Goal: Task Accomplishment & Management: Manage account settings

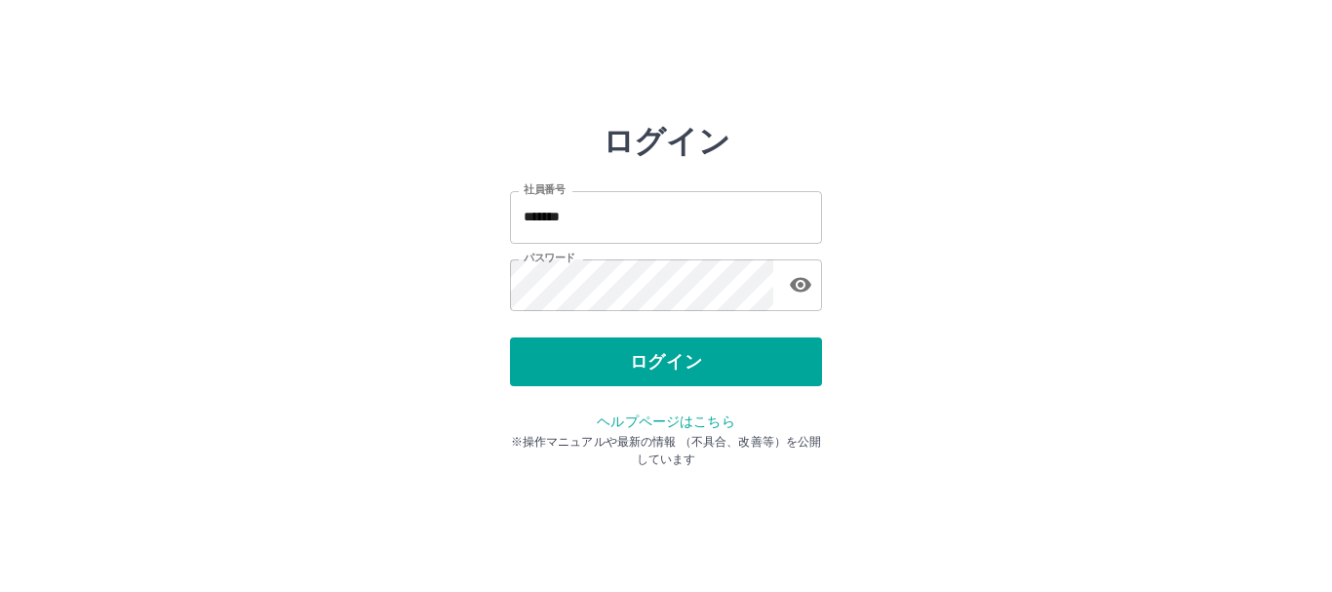
click at [680, 366] on button "ログイン" at bounding box center [666, 361] width 312 height 49
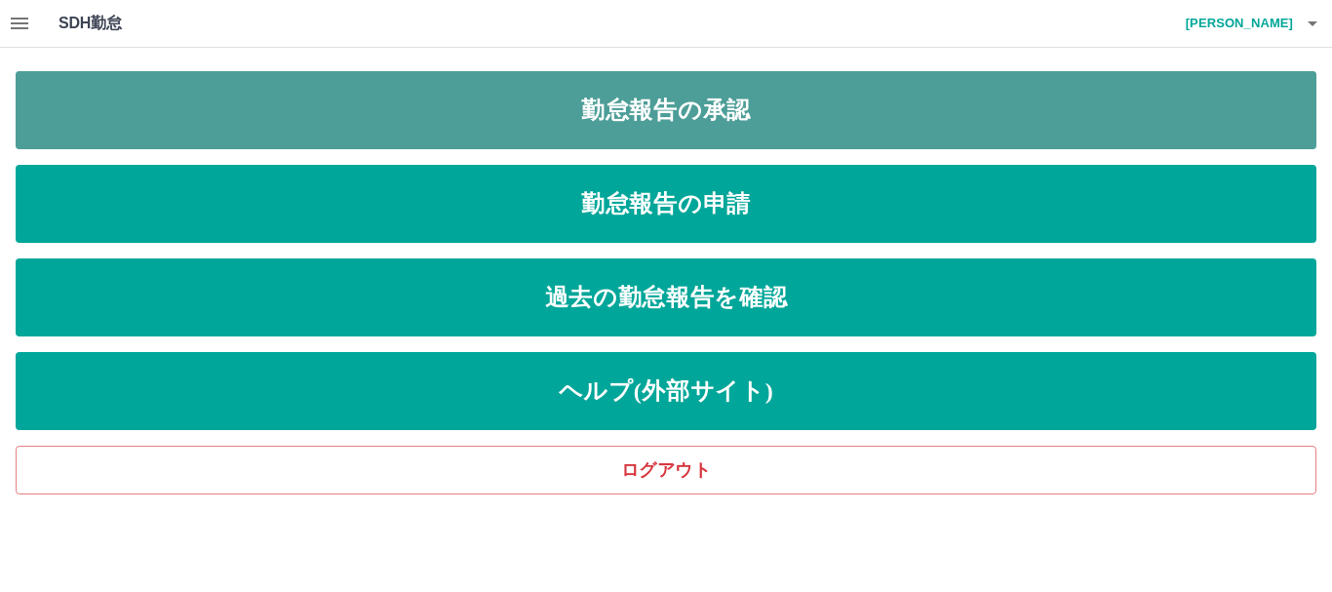
click at [655, 99] on link "勤怠報告の承認" at bounding box center [666, 110] width 1300 height 78
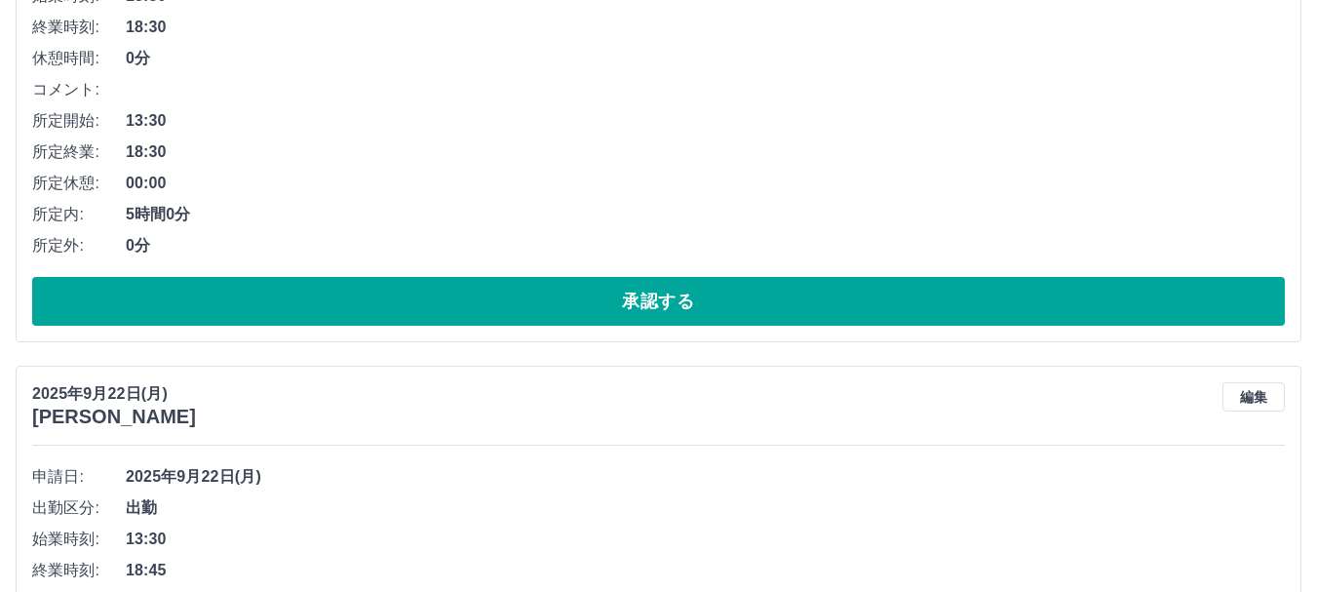
scroll to position [9901, 0]
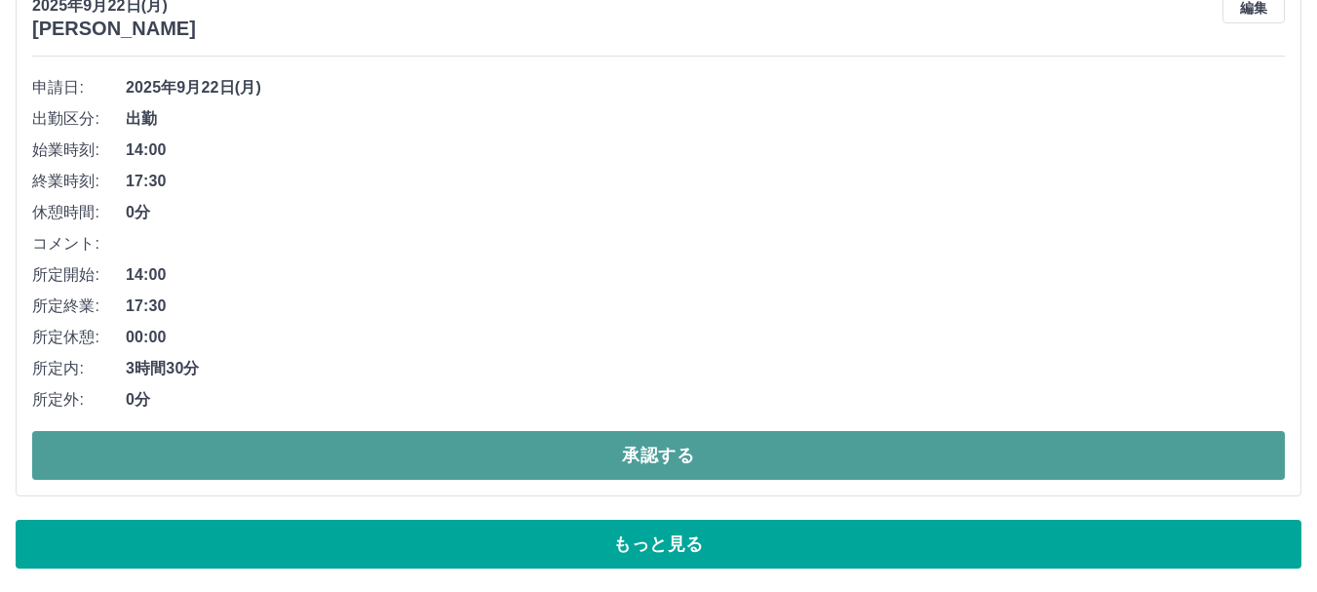
click at [697, 454] on button "承認する" at bounding box center [658, 455] width 1253 height 49
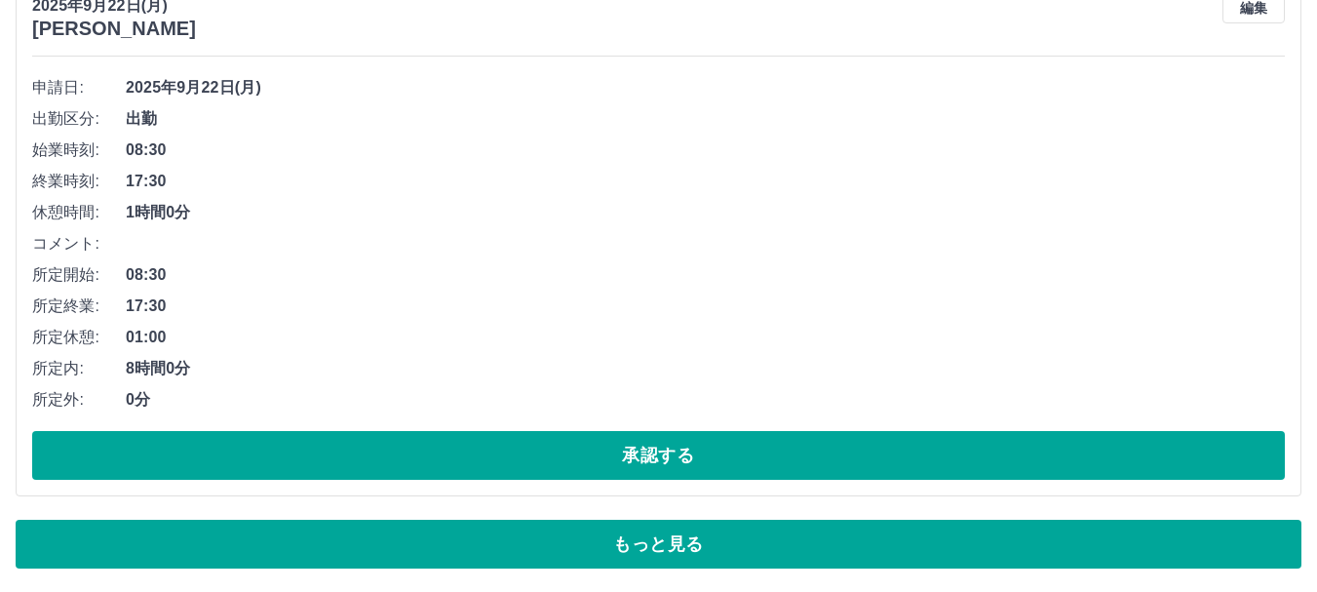
click at [697, 454] on button "承認する" at bounding box center [658, 455] width 1253 height 49
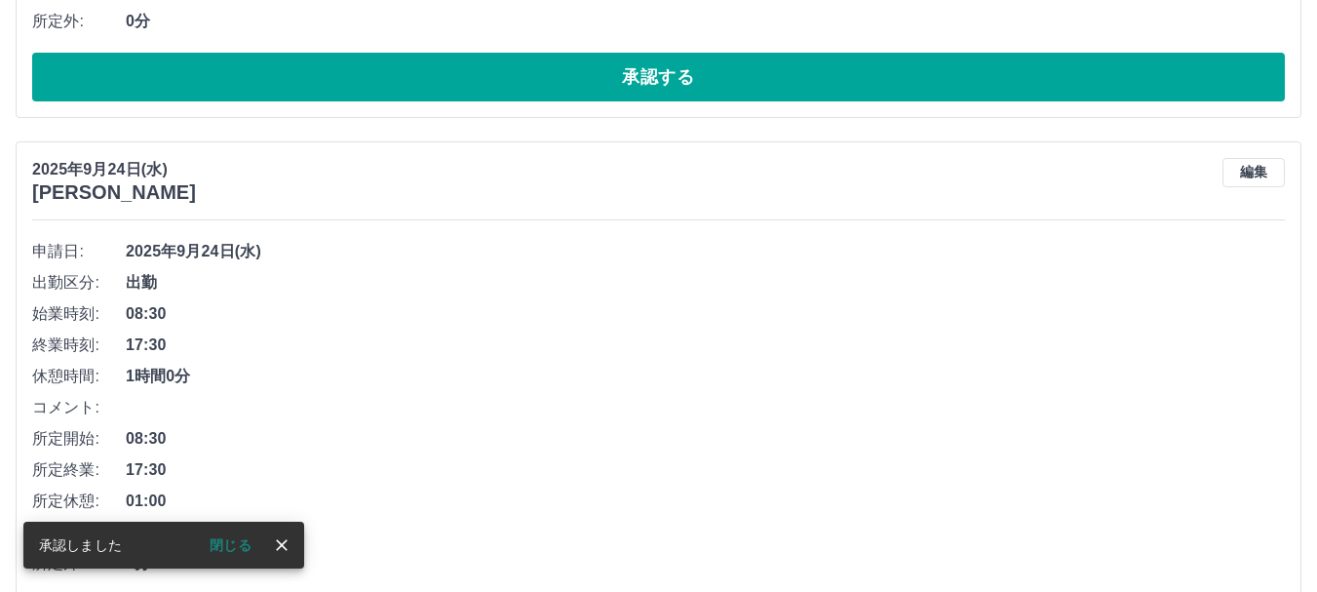
scroll to position [0, 0]
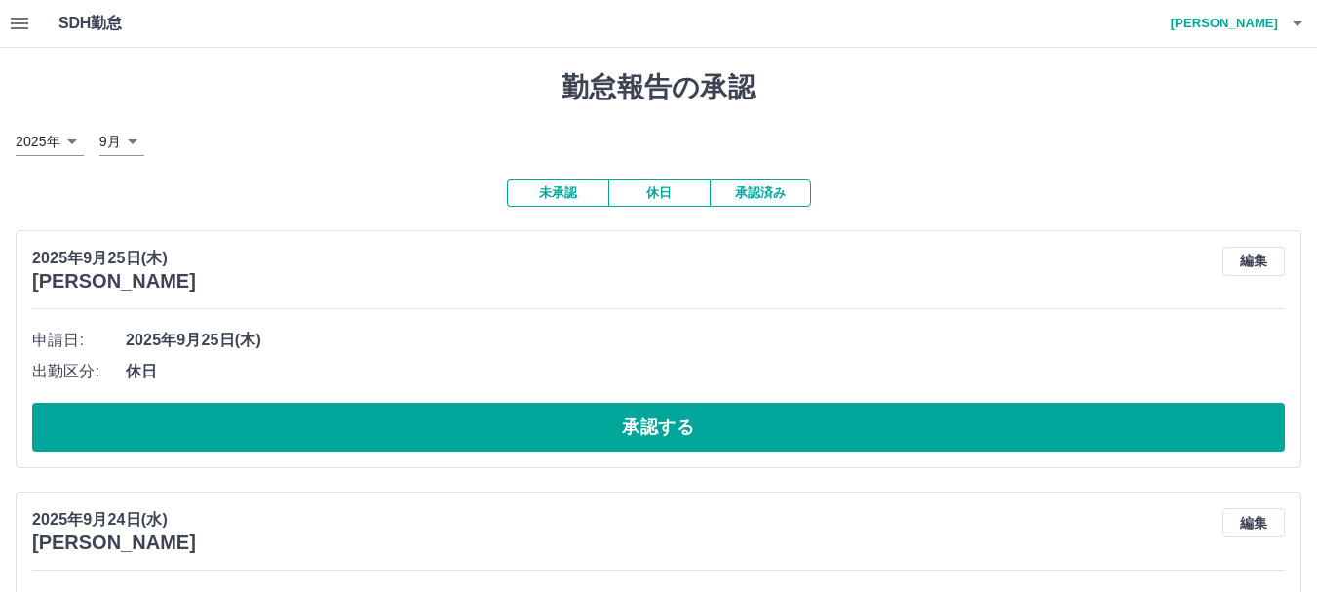
click at [739, 199] on button "承認済み" at bounding box center [760, 192] width 101 height 27
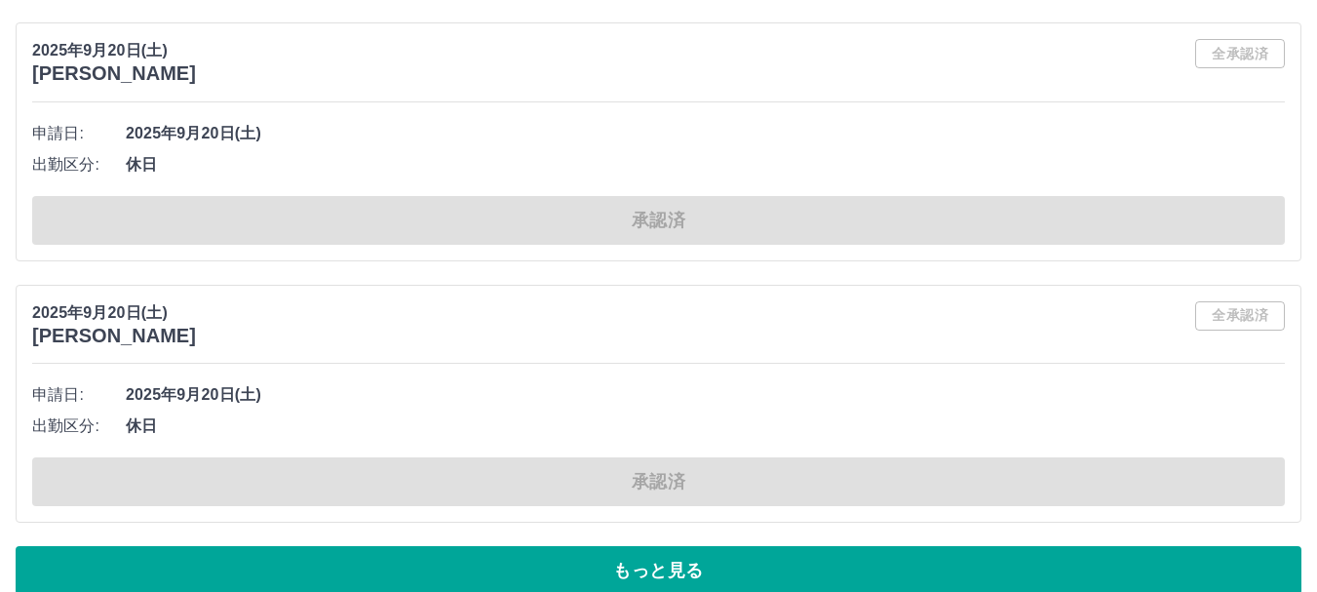
scroll to position [8404, 0]
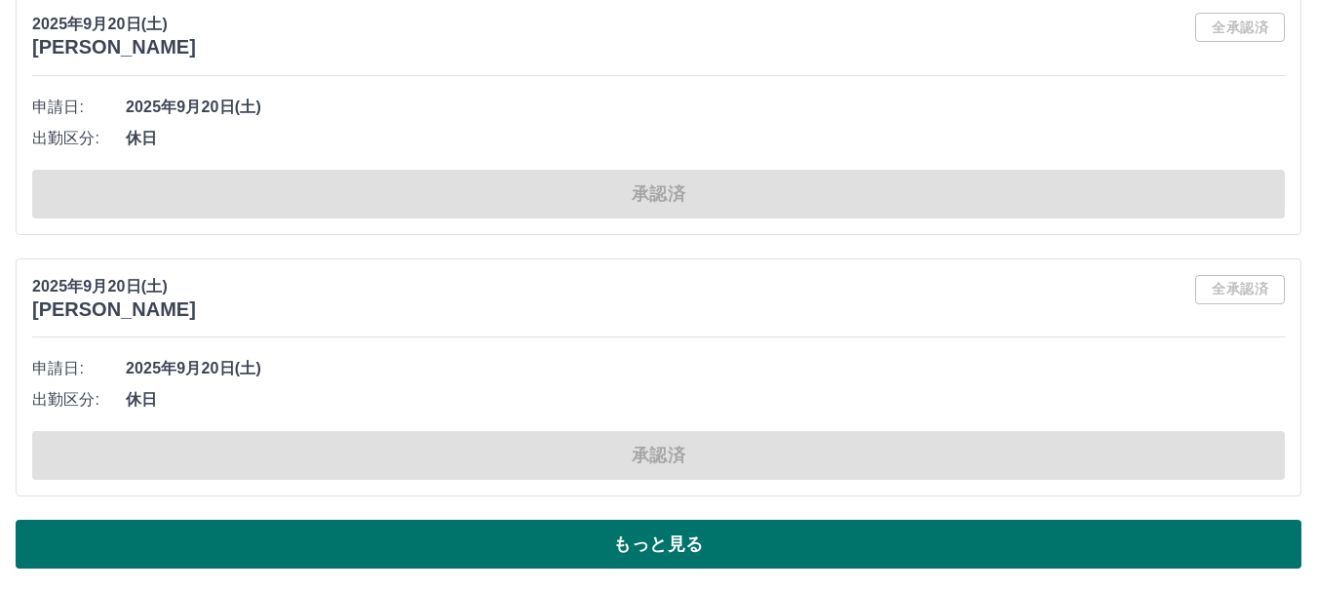
click at [646, 534] on button "もっと見る" at bounding box center [659, 544] width 1286 height 49
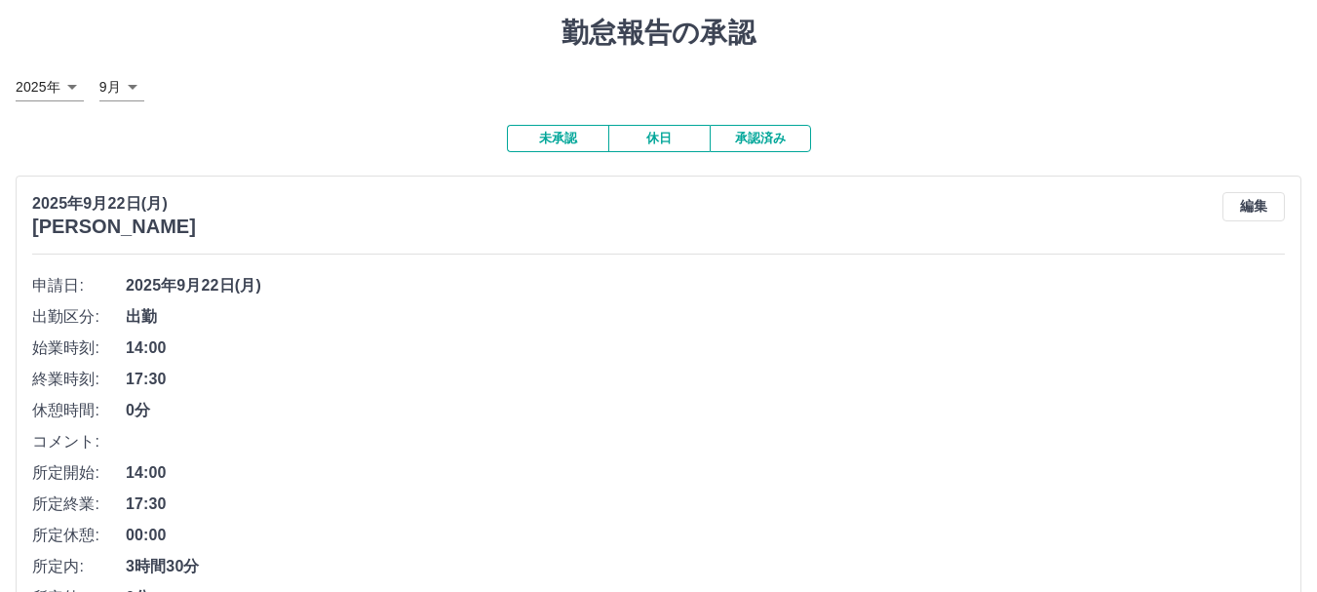
scroll to position [0, 0]
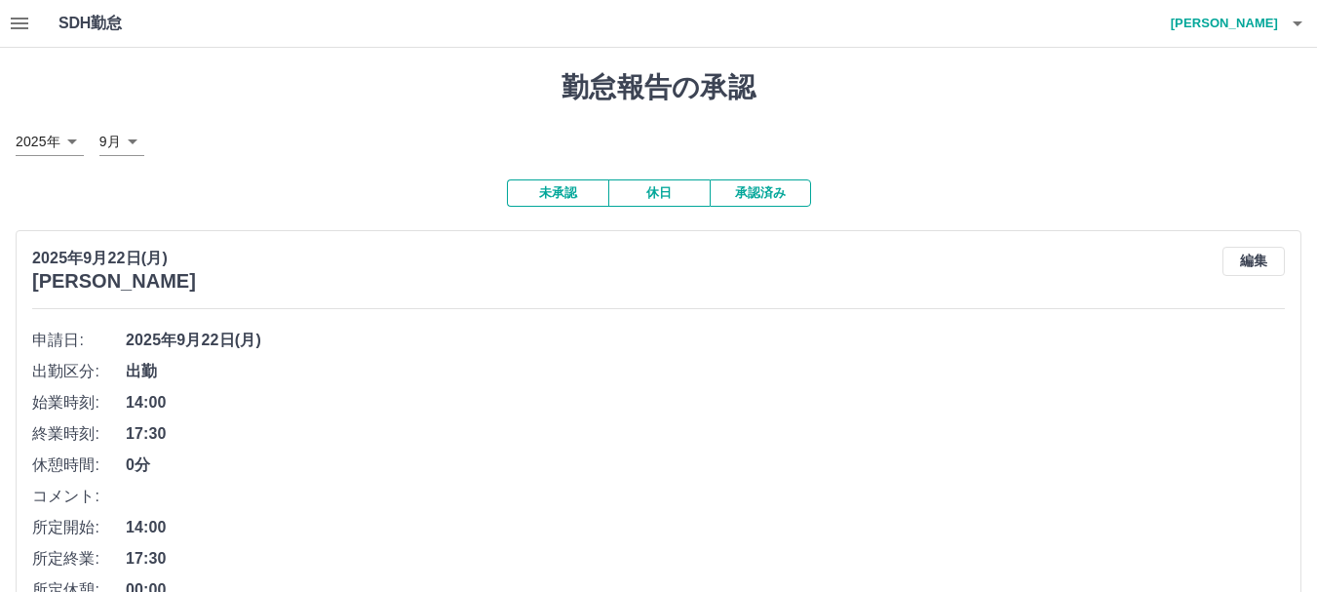
click at [574, 194] on button "未承認" at bounding box center [557, 192] width 101 height 27
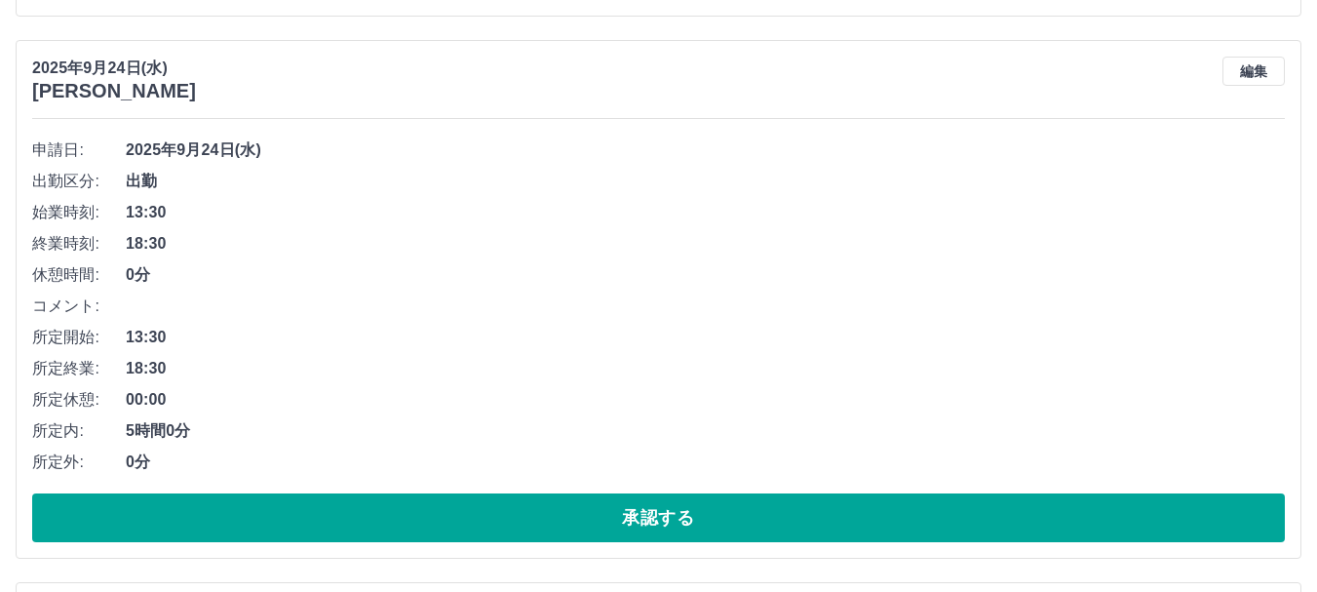
scroll to position [455, 0]
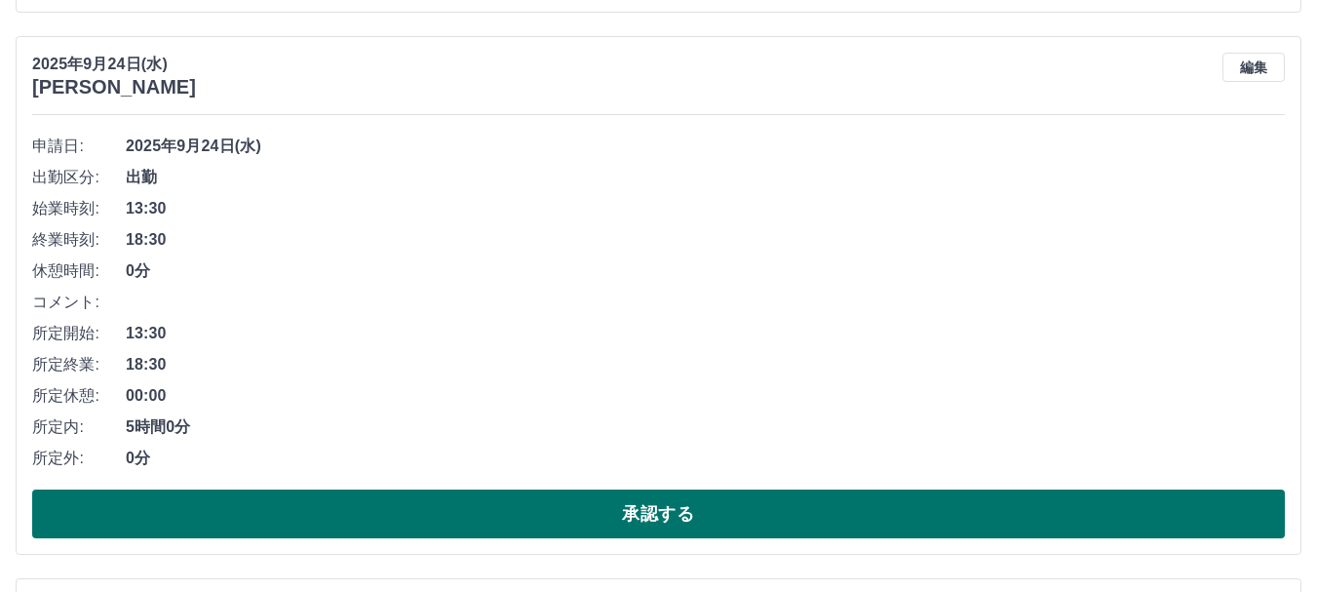
click at [660, 521] on button "承認する" at bounding box center [658, 513] width 1253 height 49
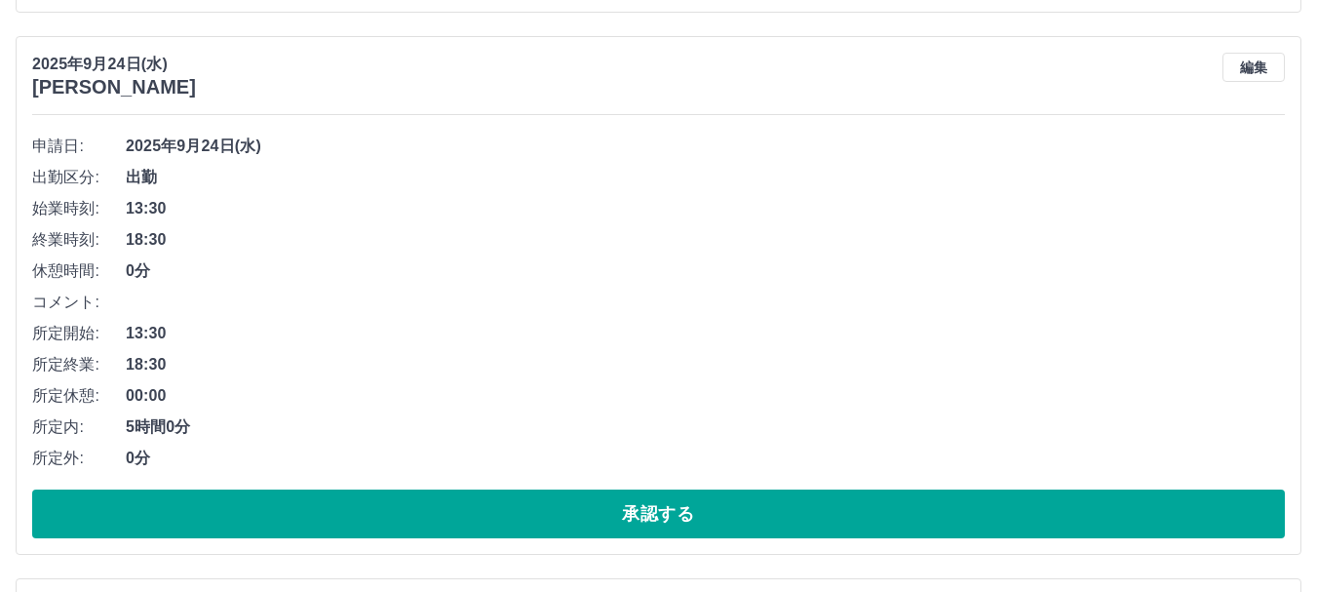
click at [659, 521] on button "承認する" at bounding box center [658, 513] width 1253 height 49
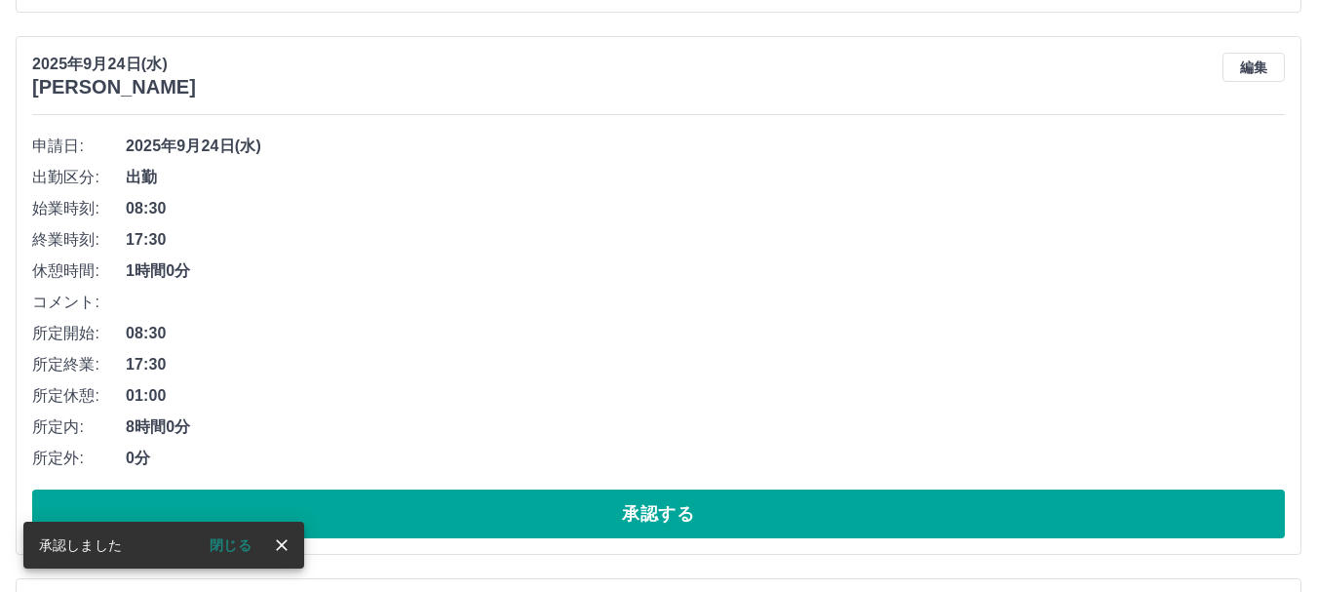
click at [659, 521] on button "承認する" at bounding box center [658, 513] width 1253 height 49
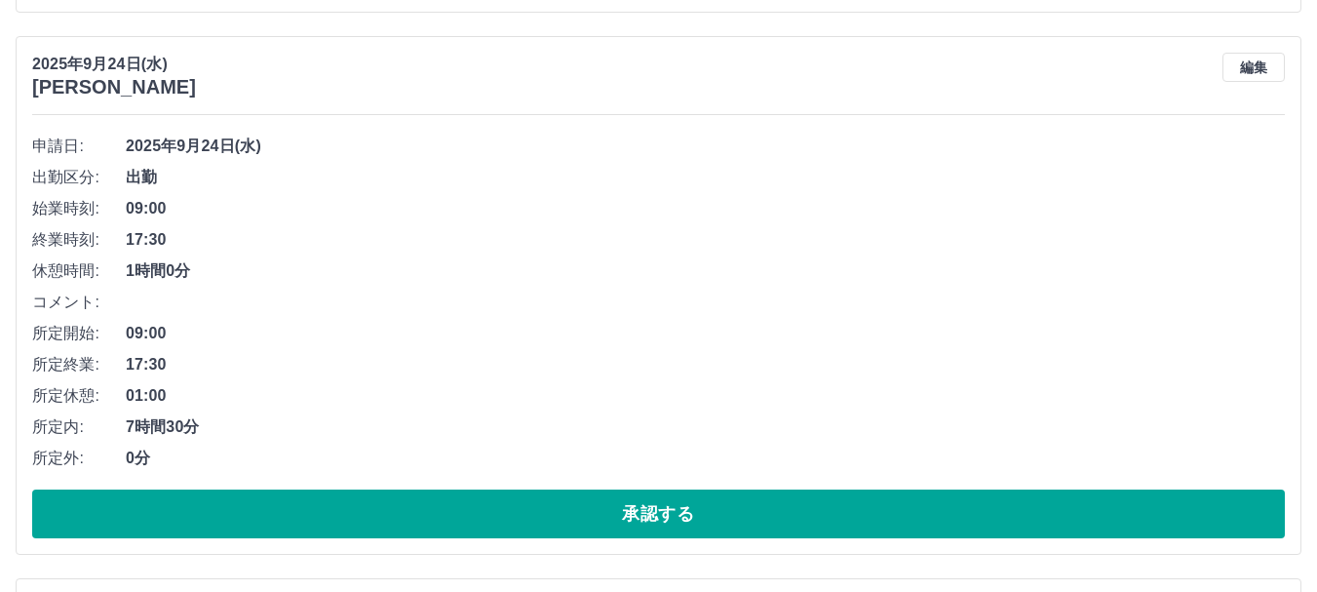
click at [659, 521] on button "承認する" at bounding box center [658, 513] width 1253 height 49
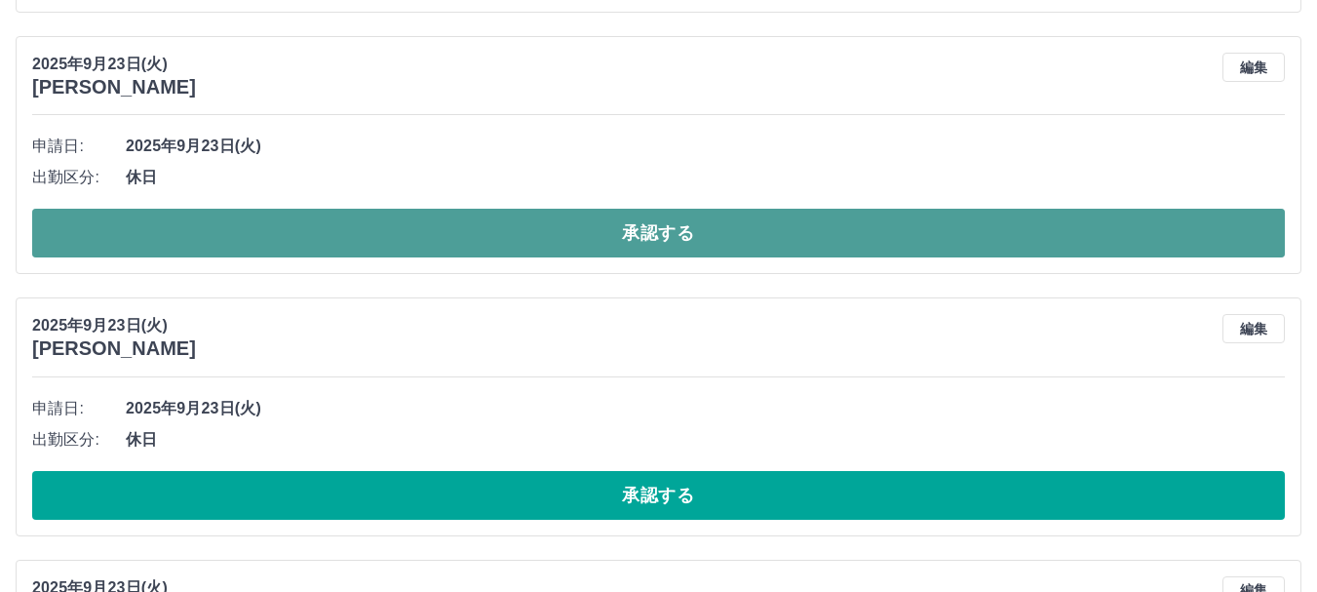
click at [650, 233] on button "承認する" at bounding box center [658, 233] width 1253 height 49
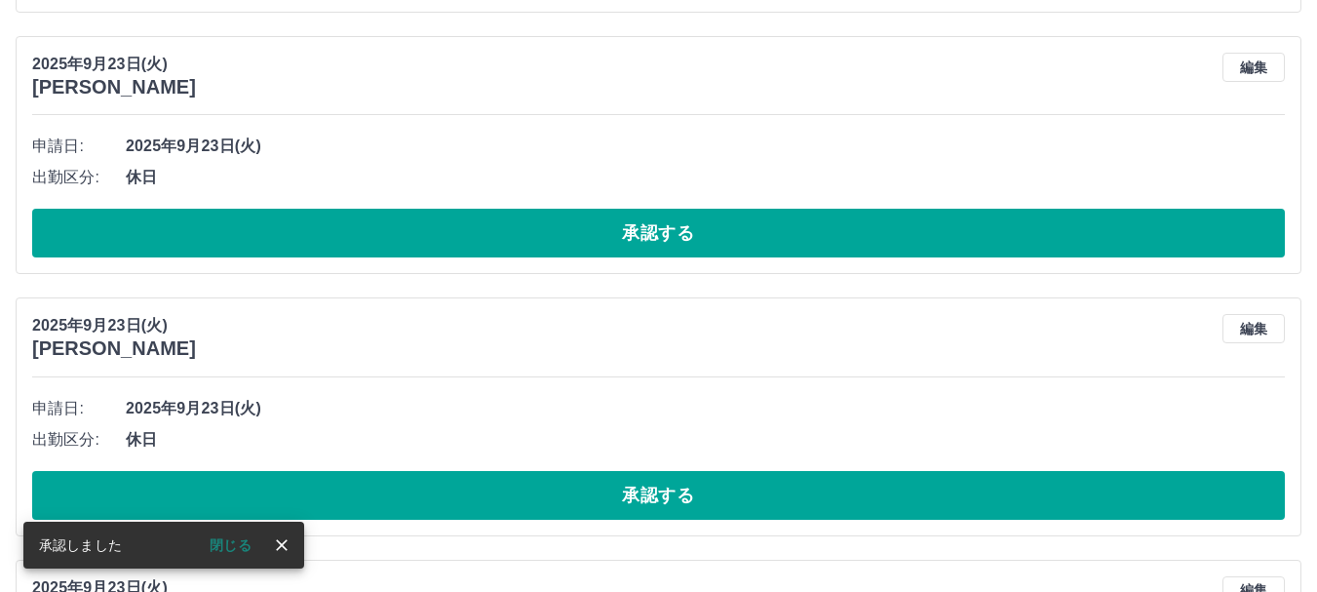
click at [650, 233] on button "承認する" at bounding box center [658, 233] width 1253 height 49
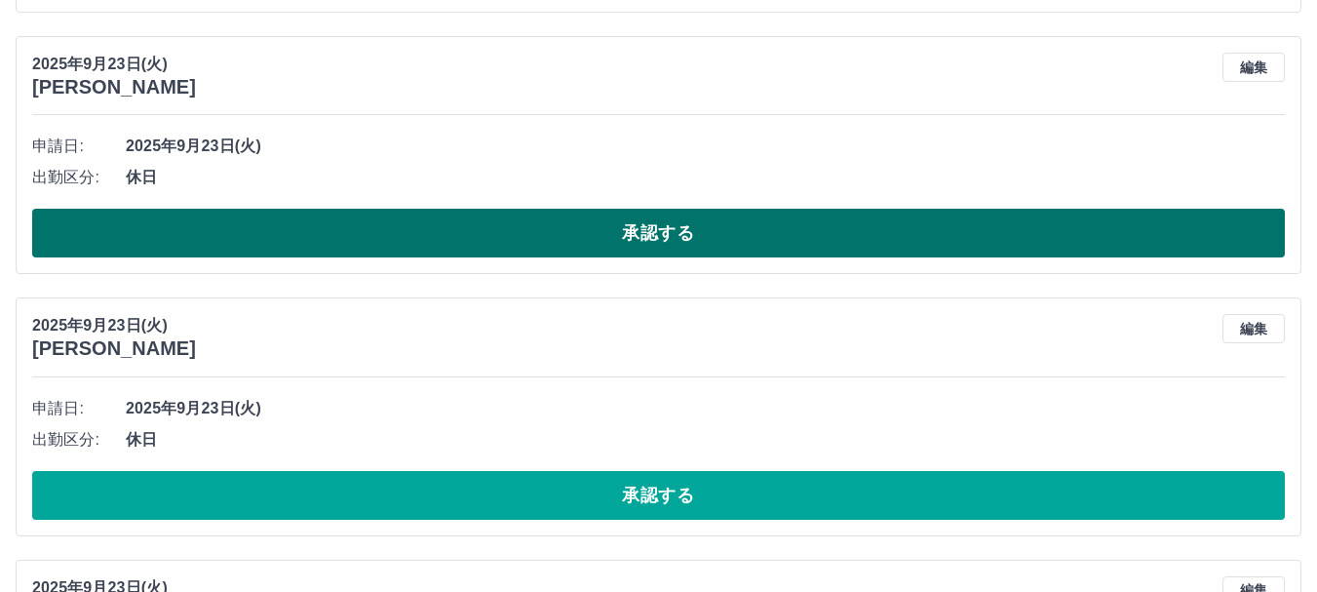
click at [665, 240] on button "承認する" at bounding box center [658, 233] width 1253 height 49
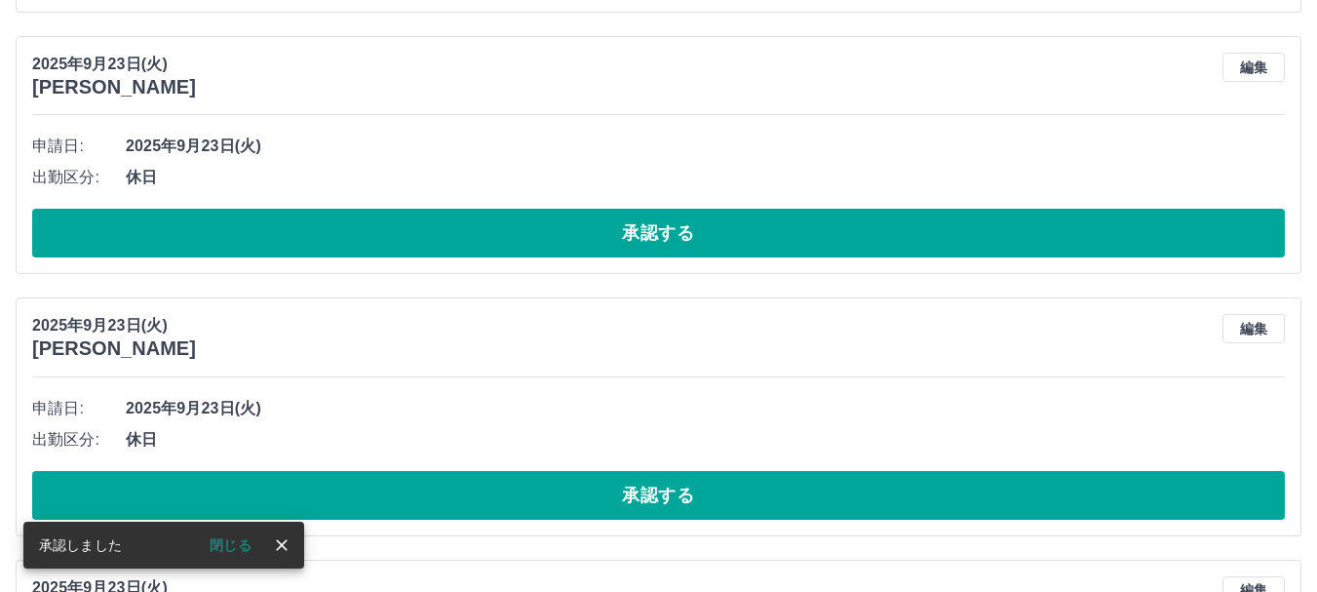
click at [665, 240] on button "承認する" at bounding box center [658, 233] width 1253 height 49
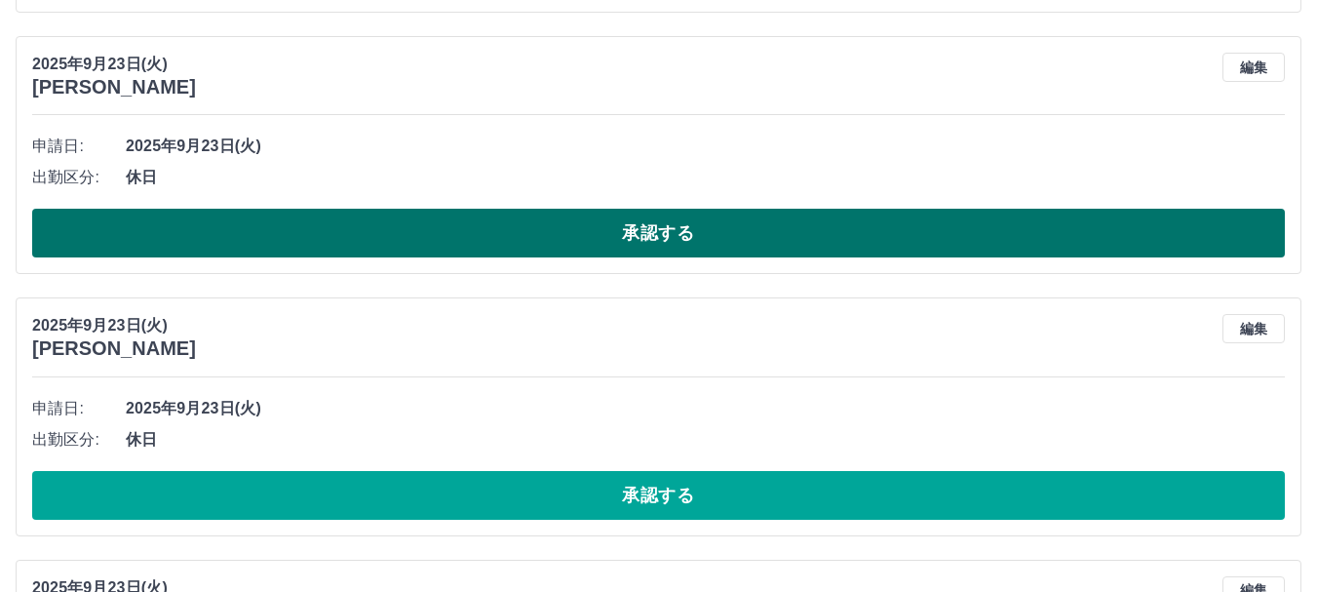
click at [665, 231] on button "承認する" at bounding box center [658, 233] width 1253 height 49
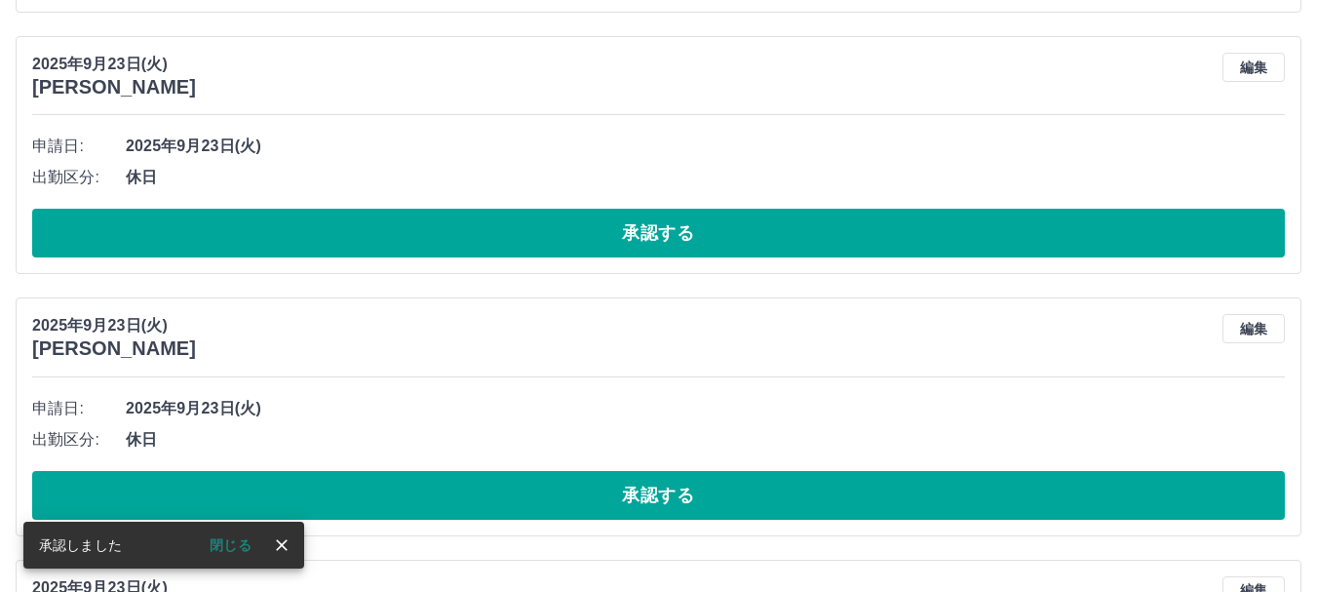
click at [665, 231] on button "承認する" at bounding box center [658, 233] width 1253 height 49
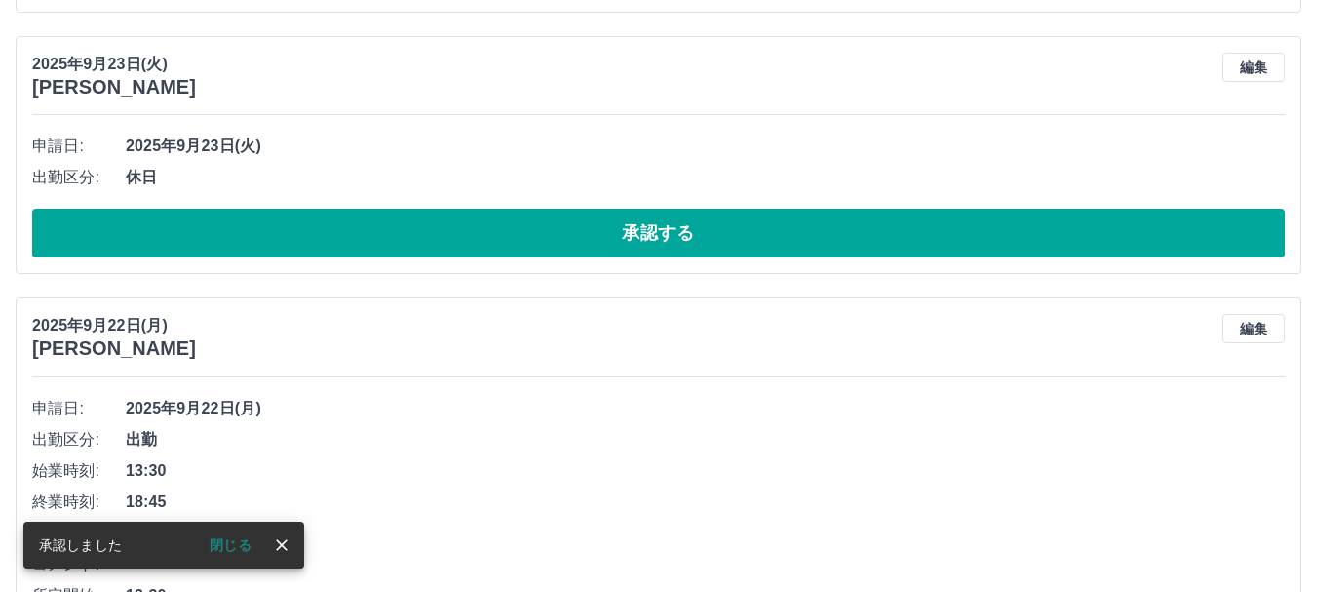
click at [665, 231] on button "承認する" at bounding box center [658, 233] width 1253 height 49
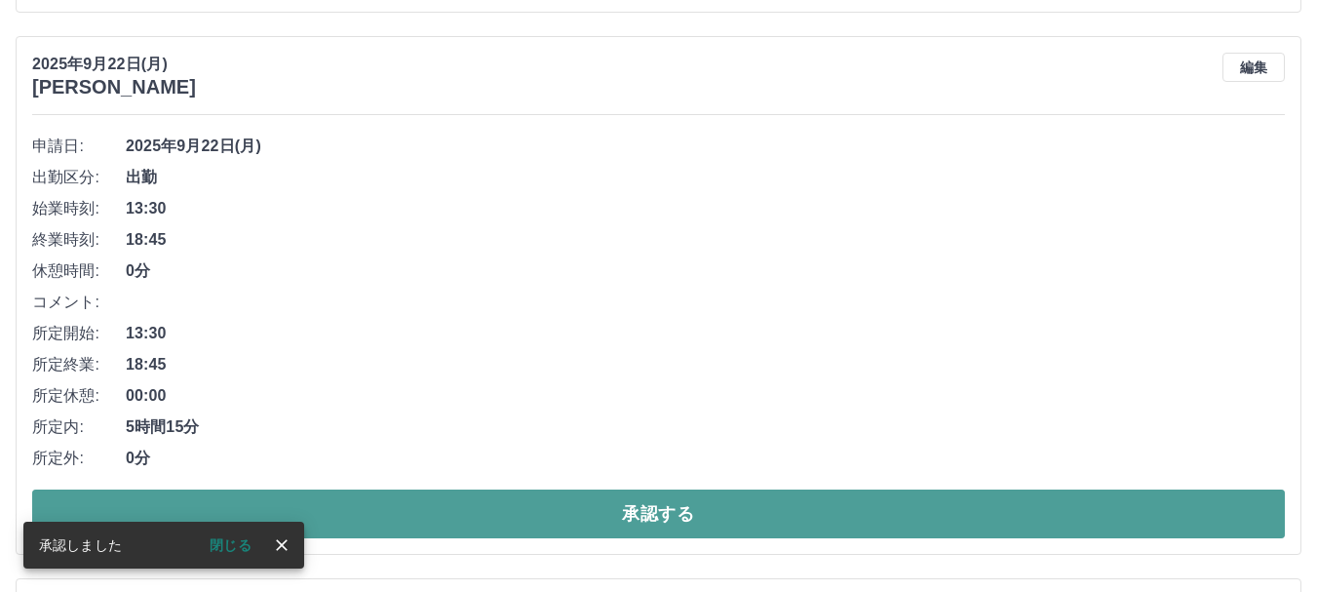
click at [685, 524] on button "承認する" at bounding box center [658, 513] width 1253 height 49
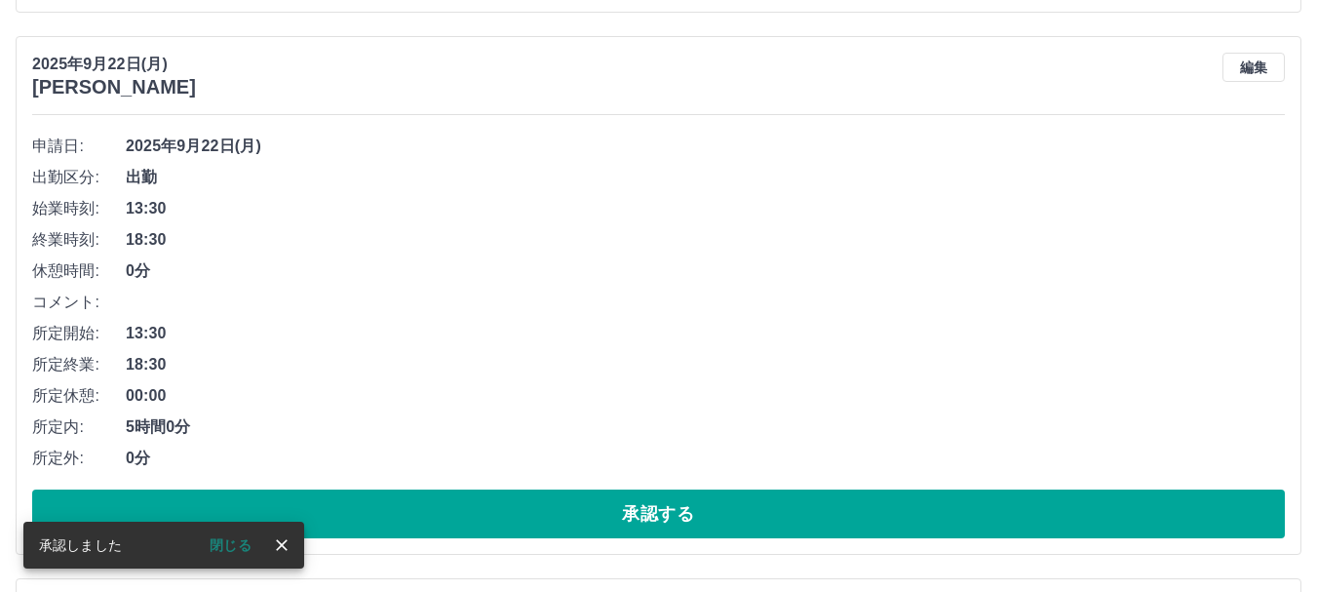
click at [691, 522] on button "承認する" at bounding box center [658, 513] width 1253 height 49
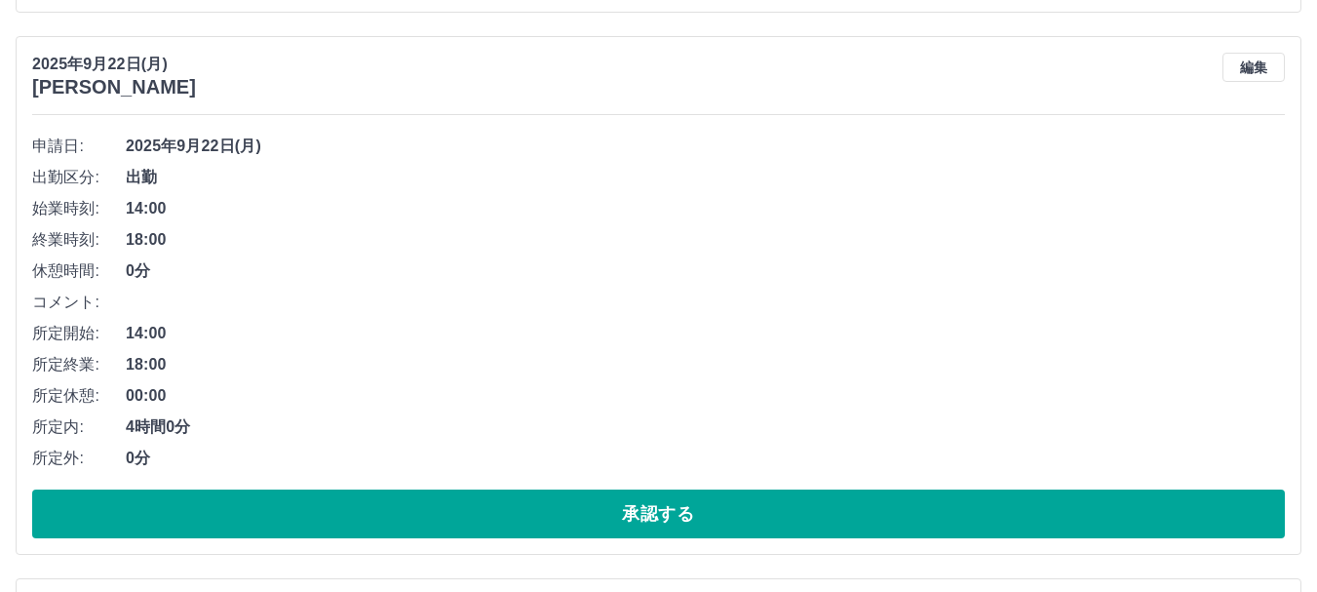
click at [691, 522] on button "承認する" at bounding box center [658, 513] width 1253 height 49
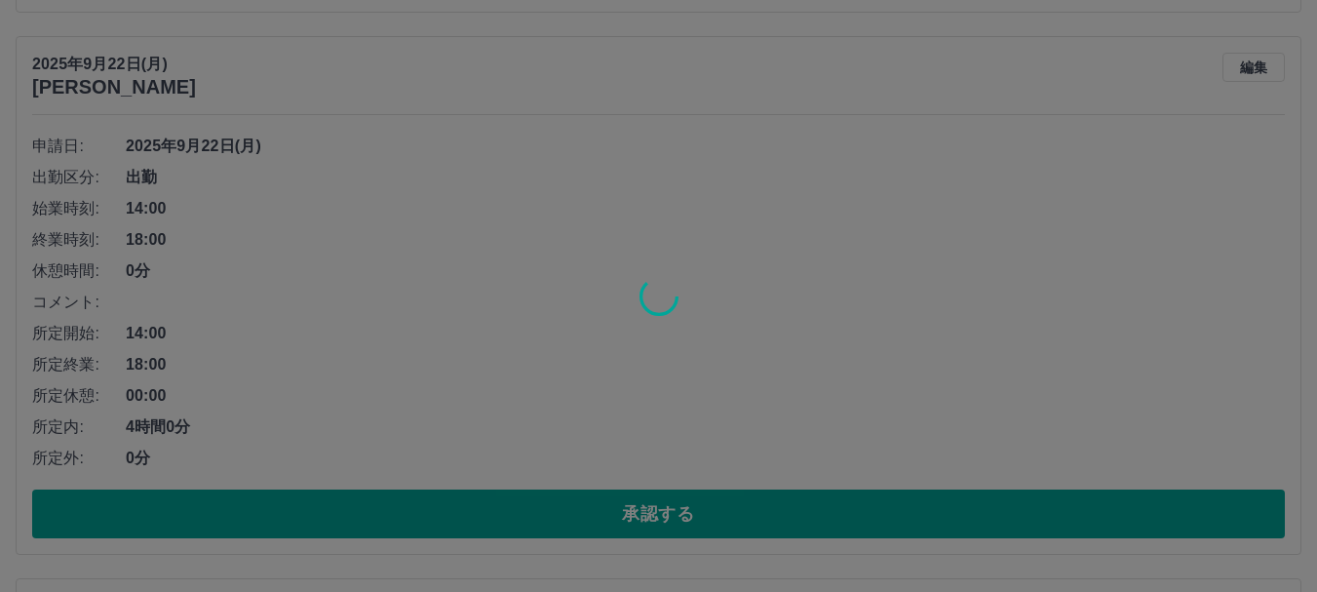
click at [691, 522] on div at bounding box center [658, 296] width 1317 height 592
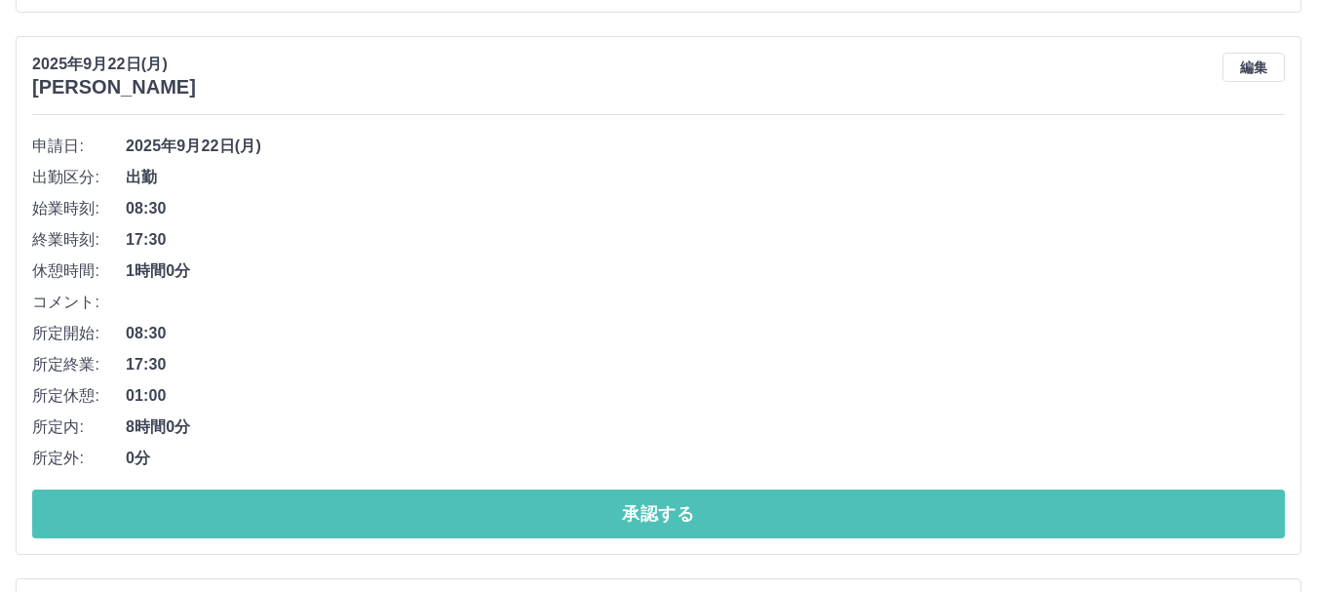
click at [691, 522] on button "承認する" at bounding box center [658, 513] width 1253 height 49
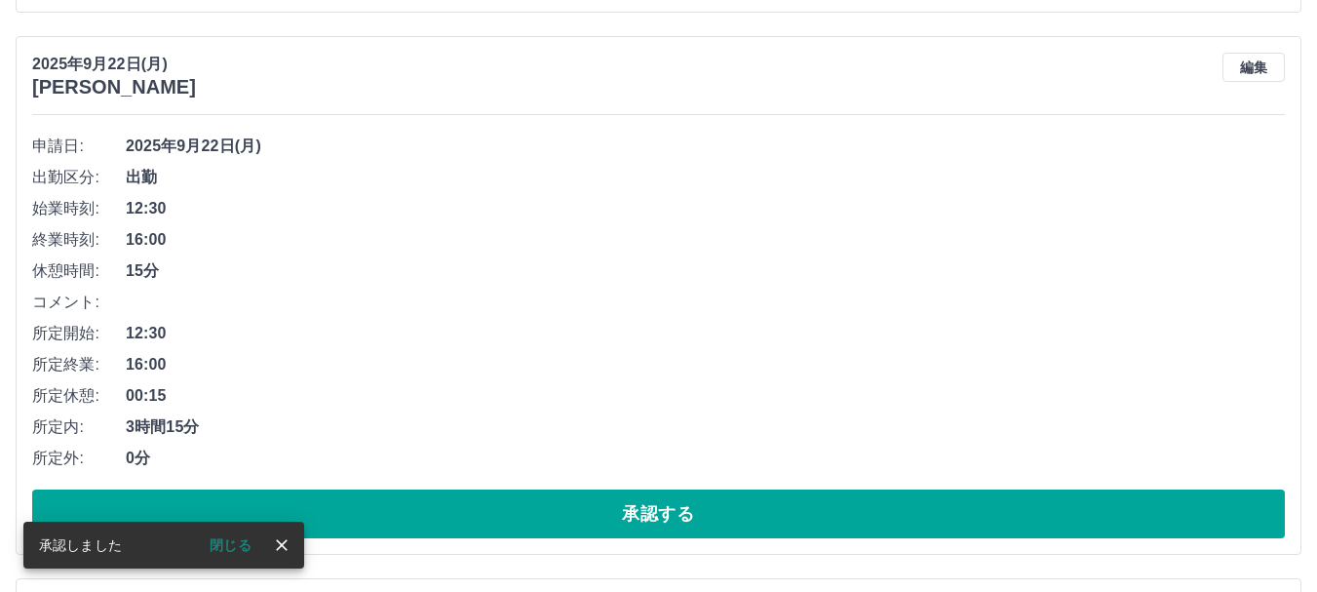
click at [691, 522] on button "承認する" at bounding box center [658, 513] width 1253 height 49
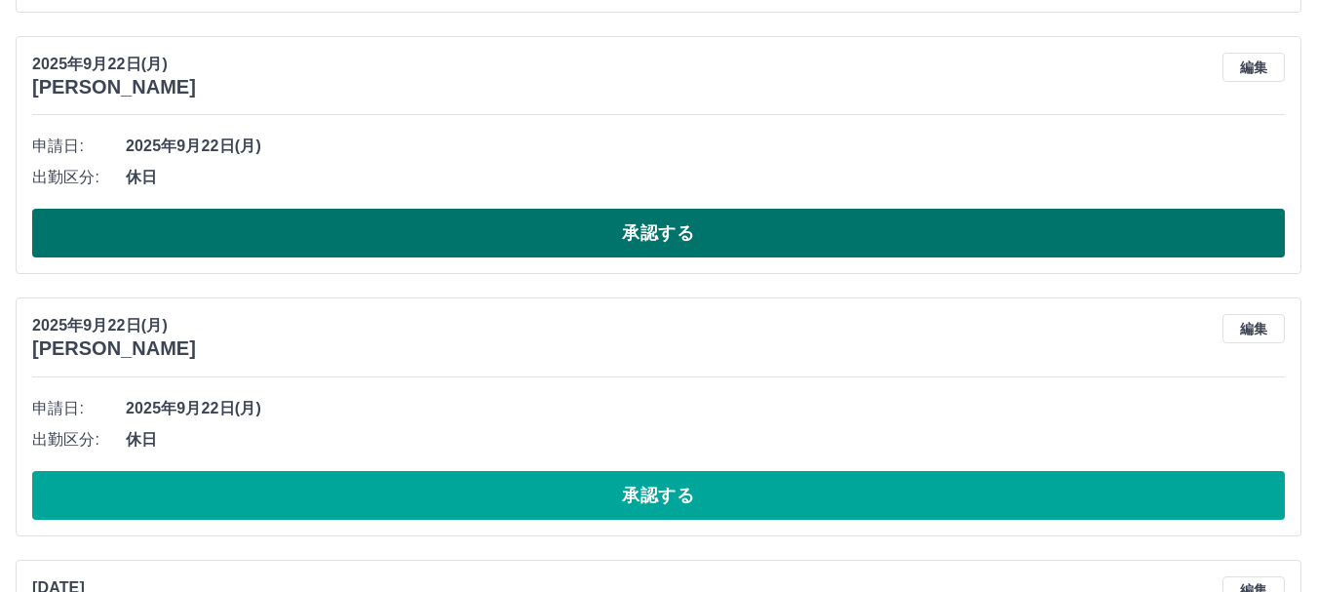
click at [690, 235] on button "承認する" at bounding box center [658, 233] width 1253 height 49
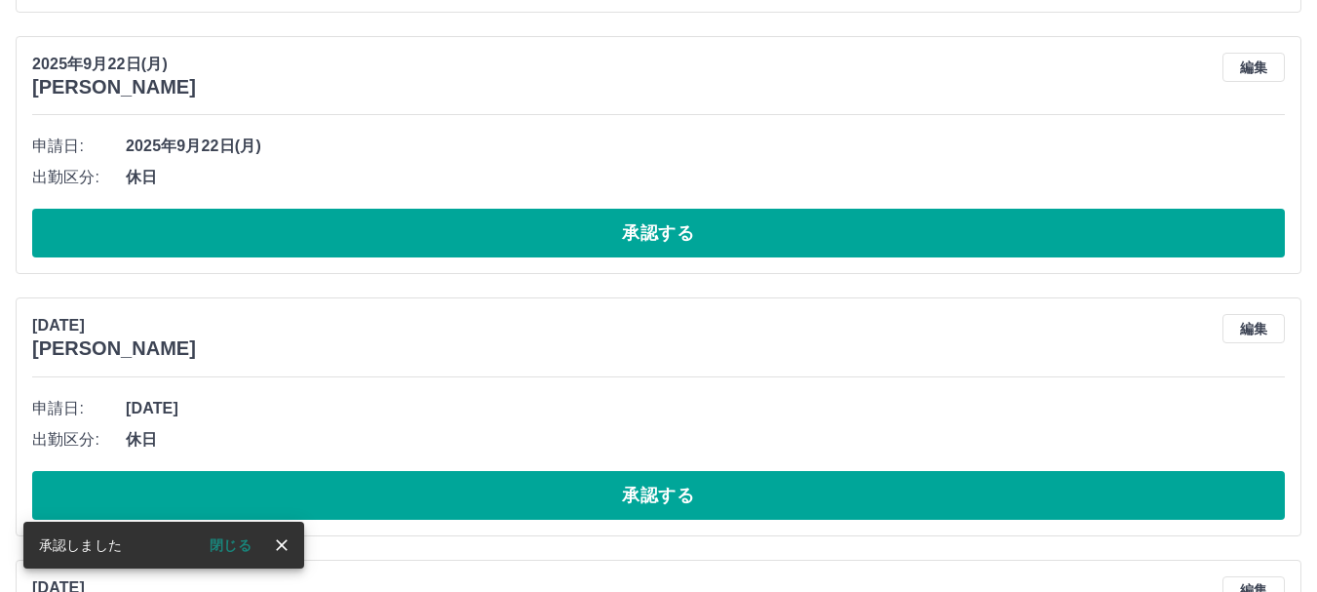
click at [690, 235] on button "承認する" at bounding box center [658, 233] width 1253 height 49
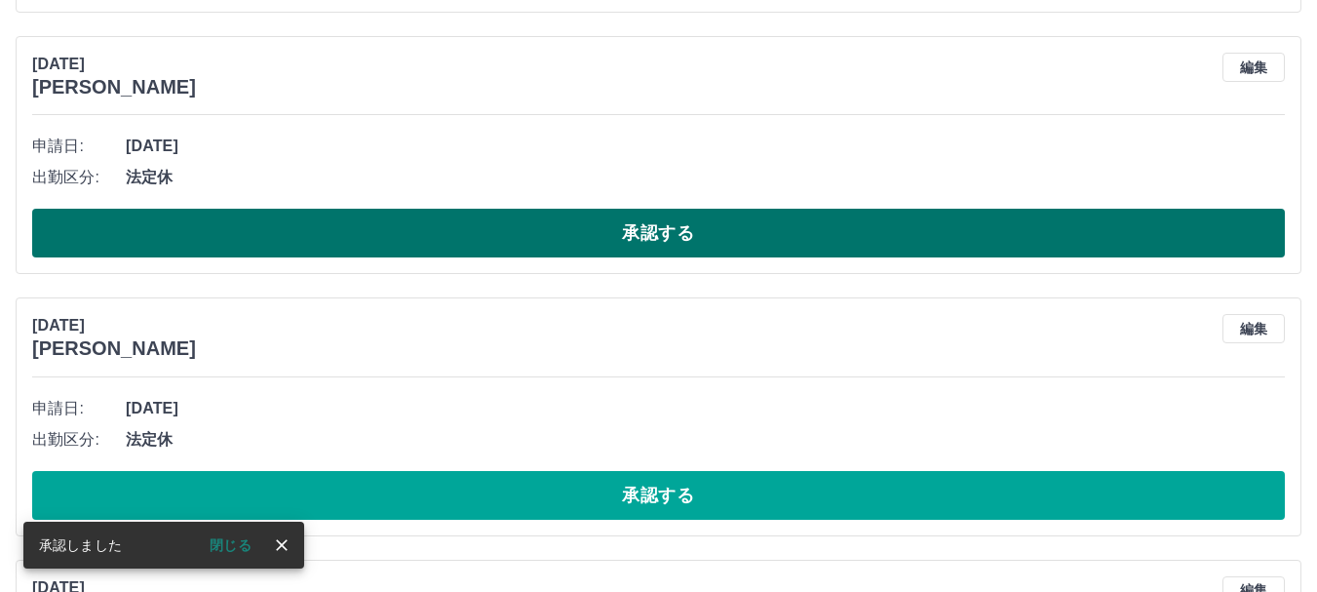
click at [658, 237] on button "承認する" at bounding box center [658, 233] width 1253 height 49
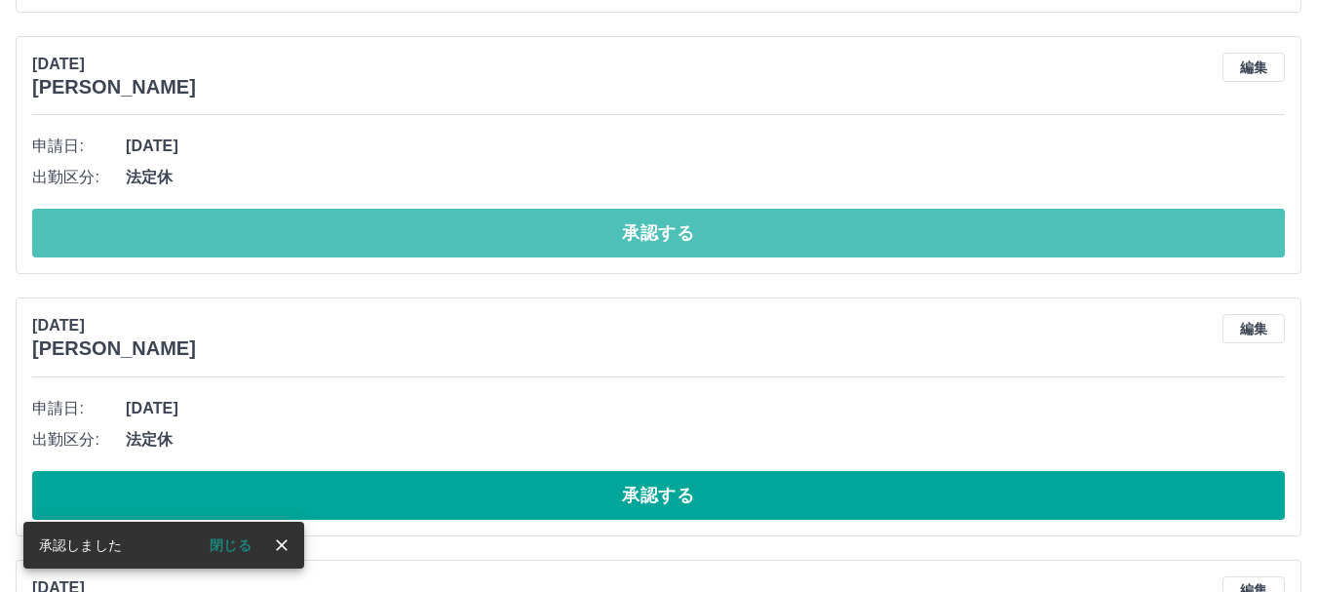
click at [658, 237] on button "承認する" at bounding box center [658, 233] width 1253 height 49
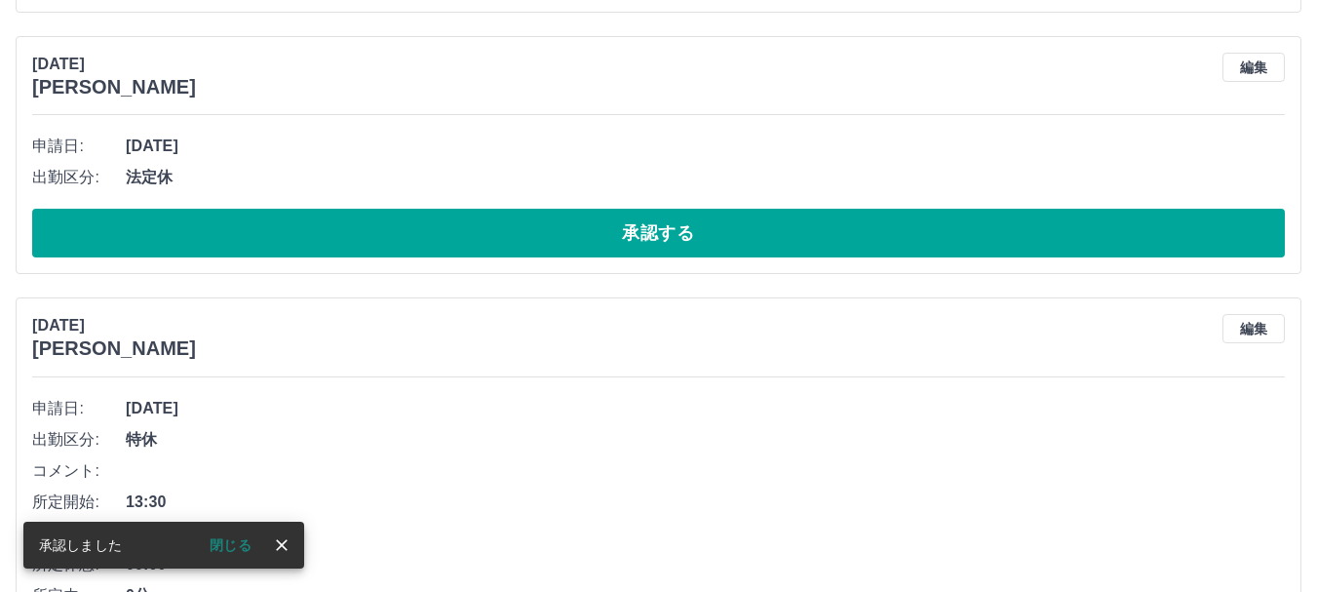
click at [658, 237] on button "承認する" at bounding box center [658, 233] width 1253 height 49
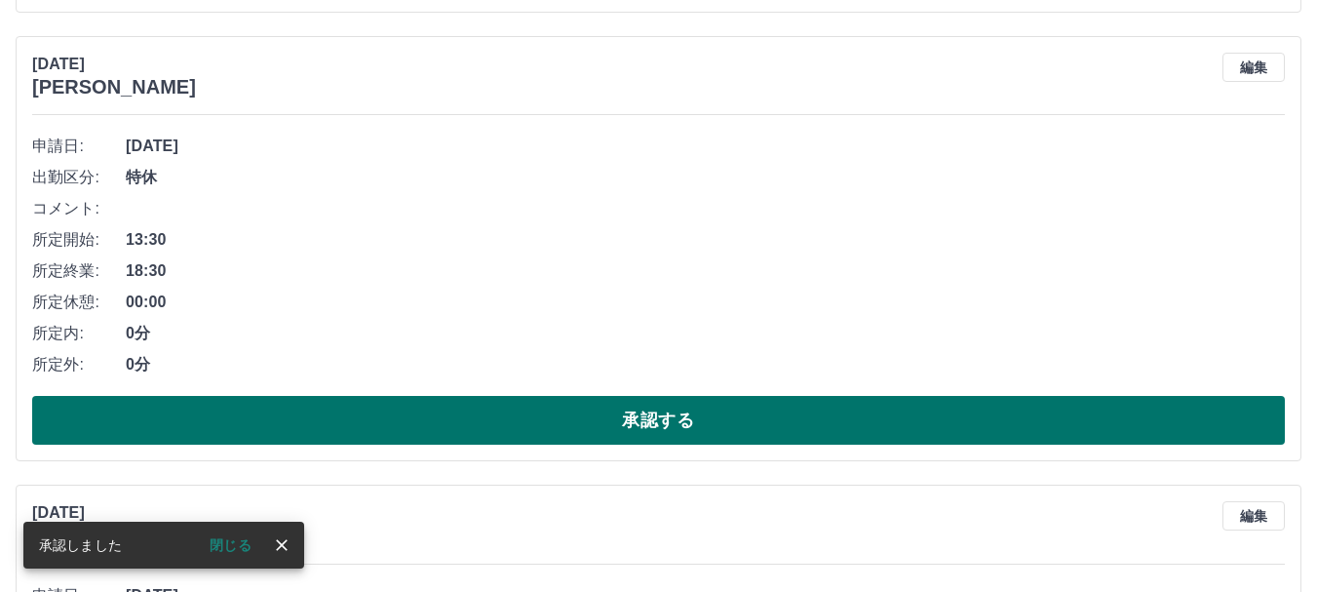
click at [685, 427] on button "承認する" at bounding box center [658, 420] width 1253 height 49
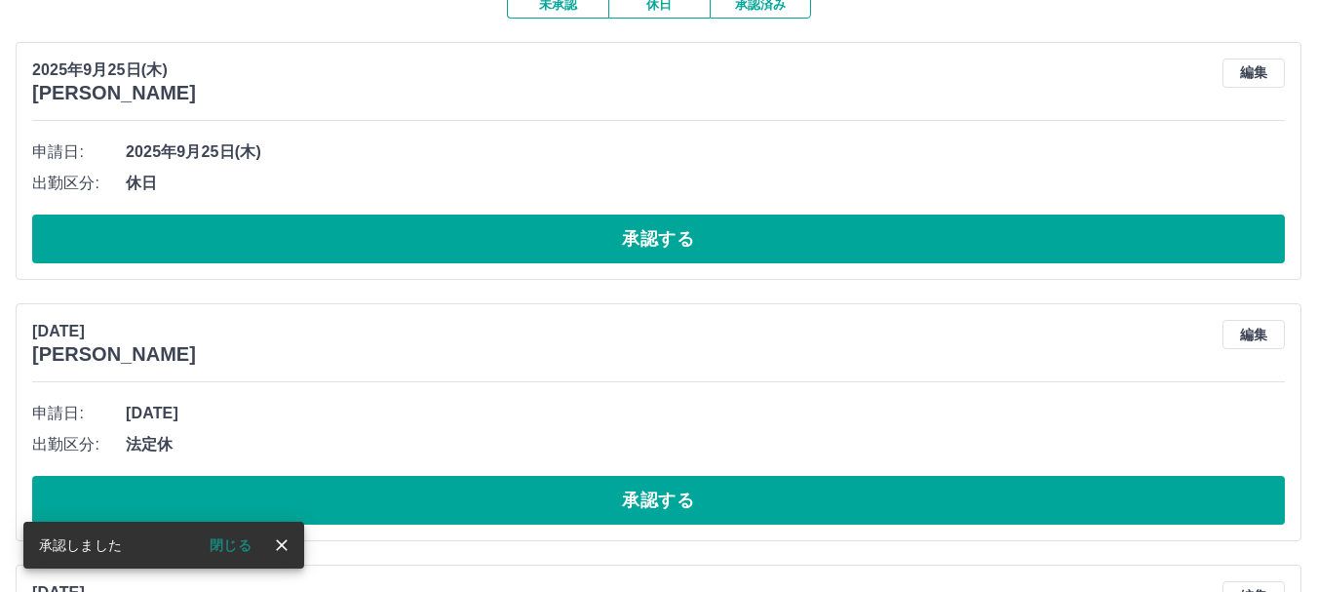
scroll to position [202, 0]
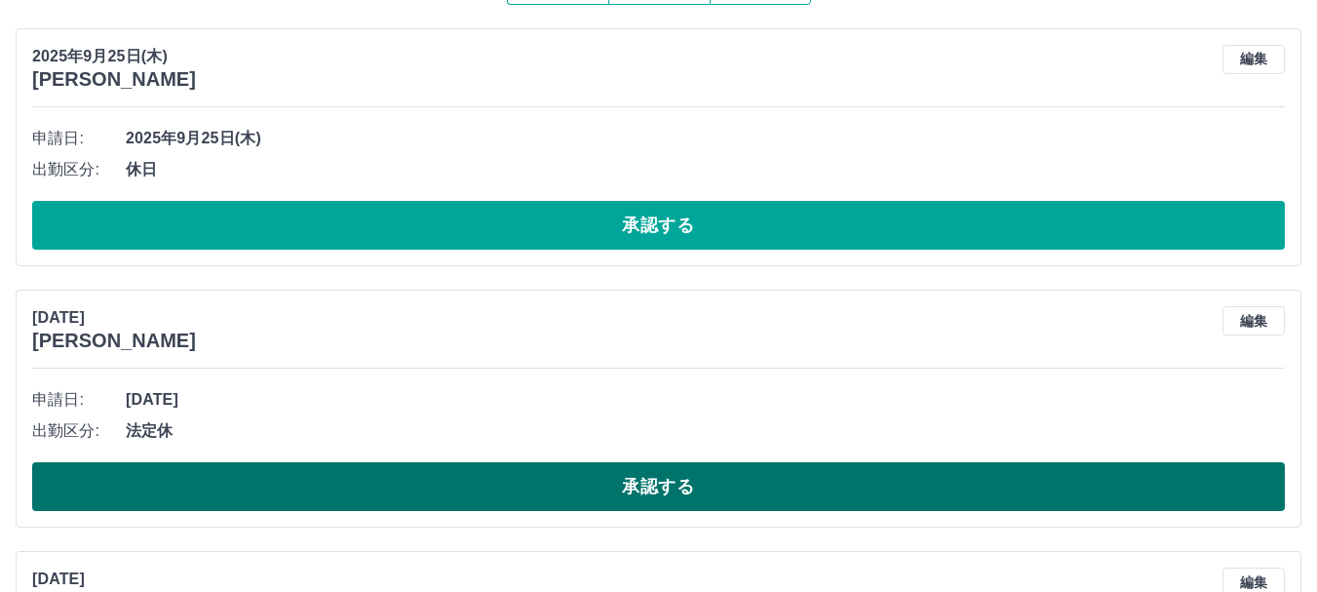
click at [670, 493] on button "承認する" at bounding box center [658, 486] width 1253 height 49
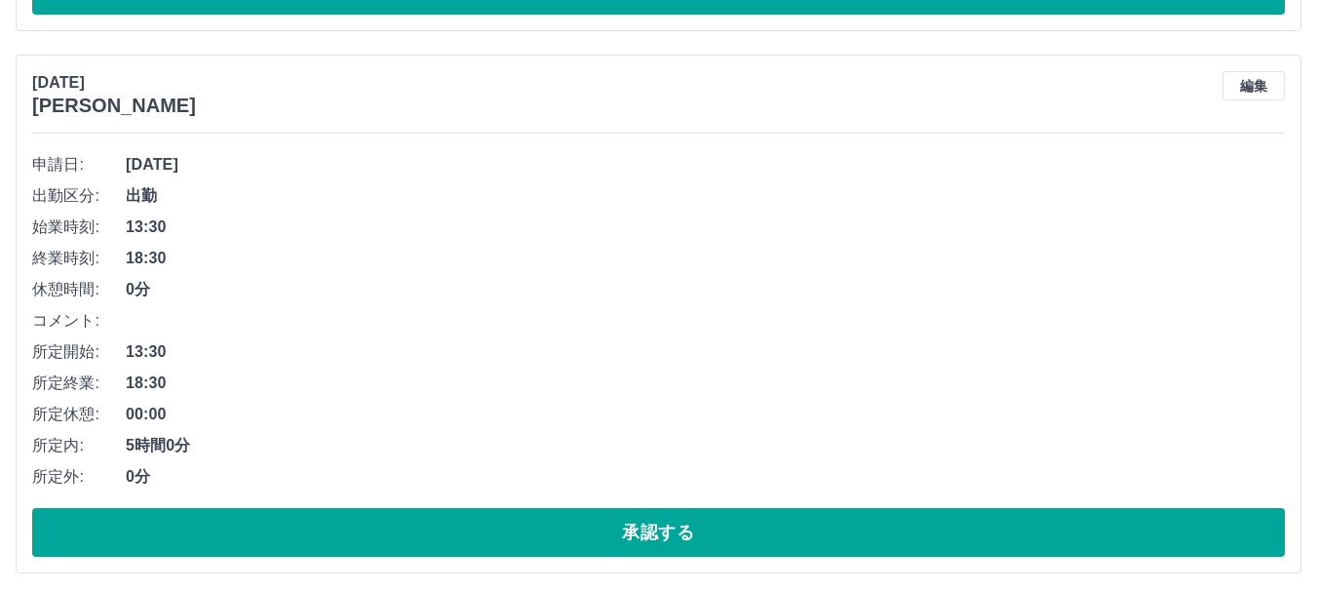
scroll to position [444, 0]
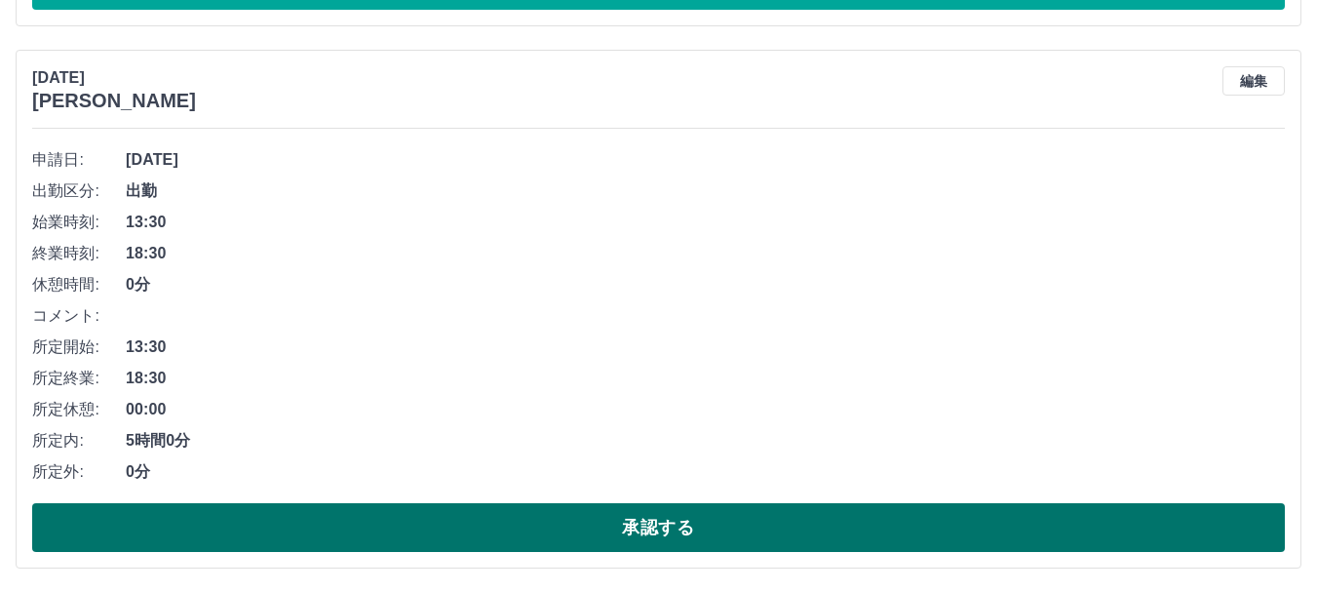
click at [649, 534] on button "承認する" at bounding box center [658, 527] width 1253 height 49
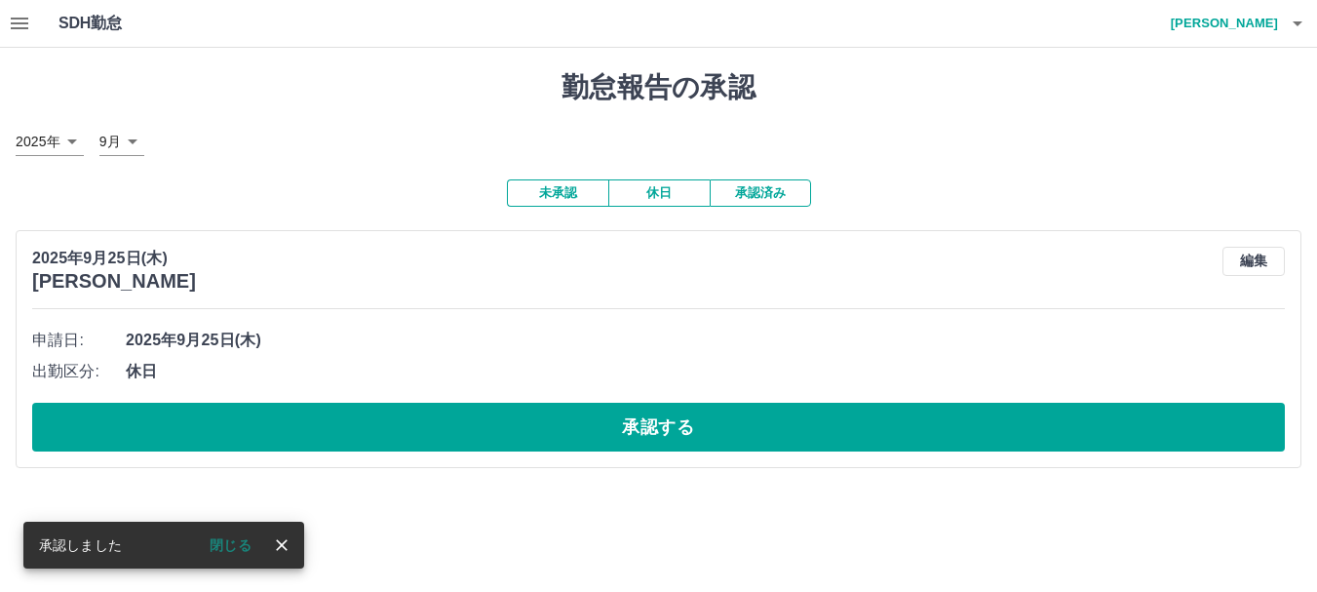
scroll to position [0, 0]
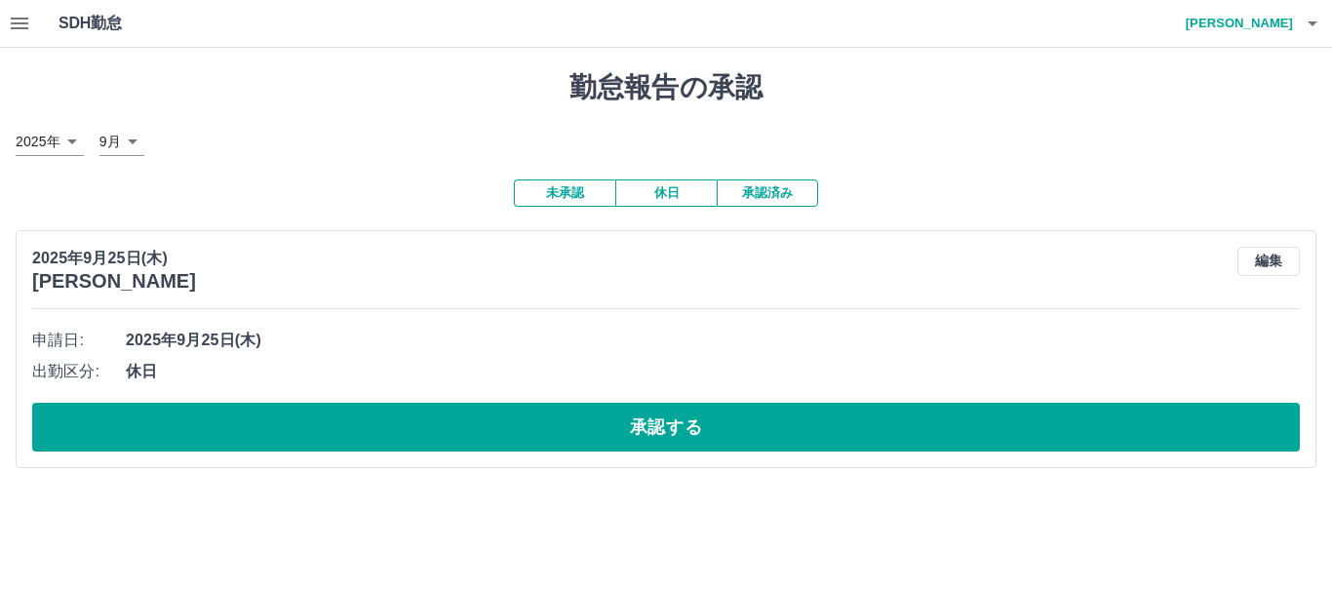
click at [765, 190] on button "承認済み" at bounding box center [766, 192] width 101 height 27
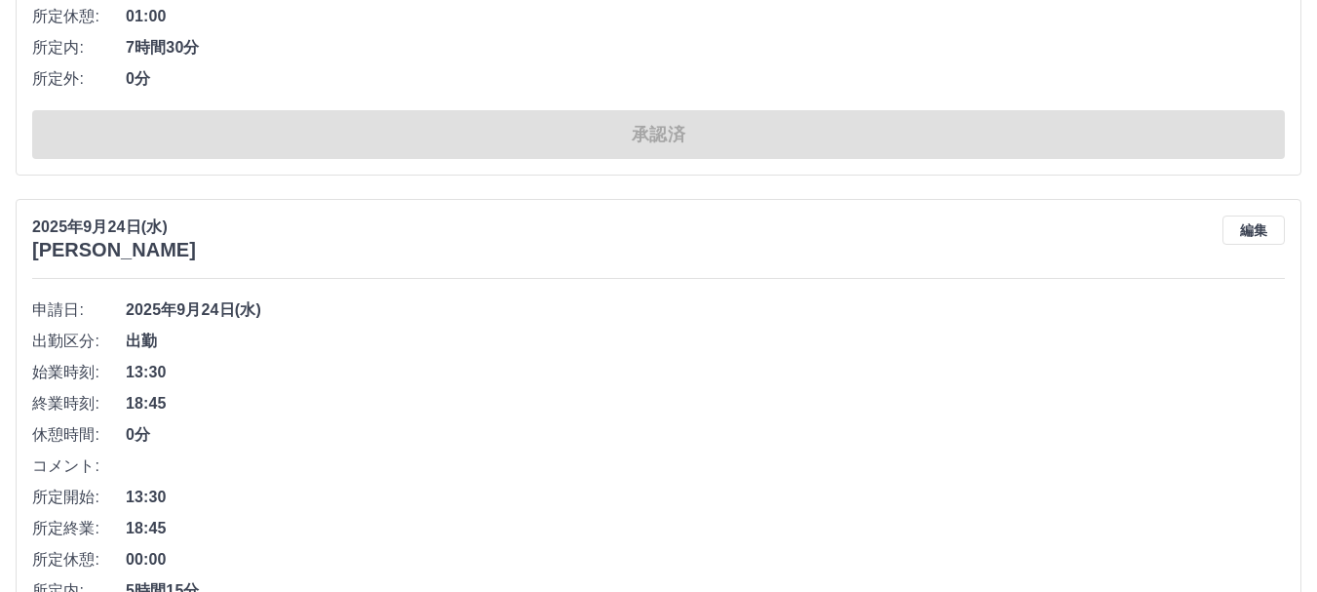
scroll to position [4354, 0]
